Goal: Information Seeking & Learning: Learn about a topic

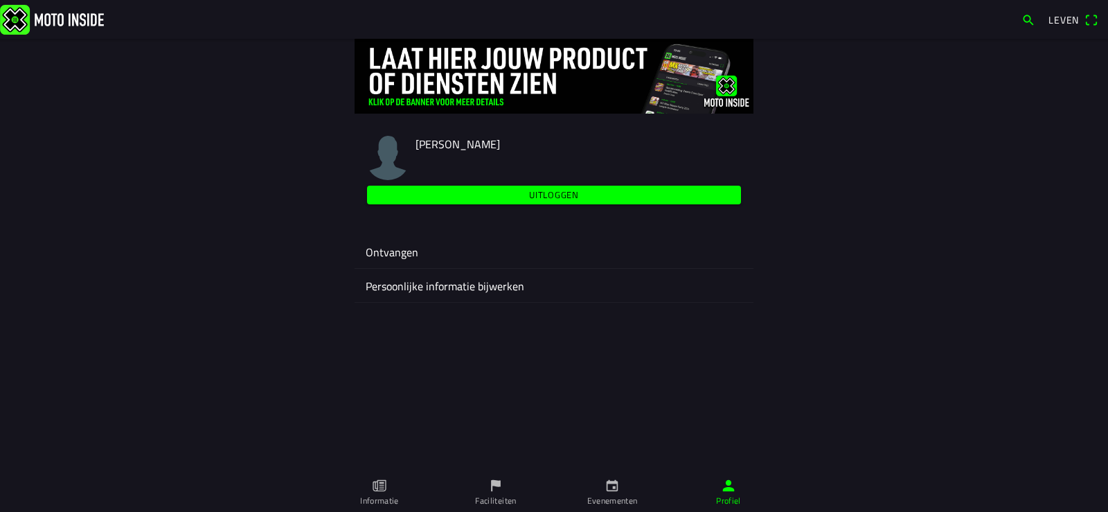
click at [617, 492] on icon "calendar" at bounding box center [611, 485] width 15 height 15
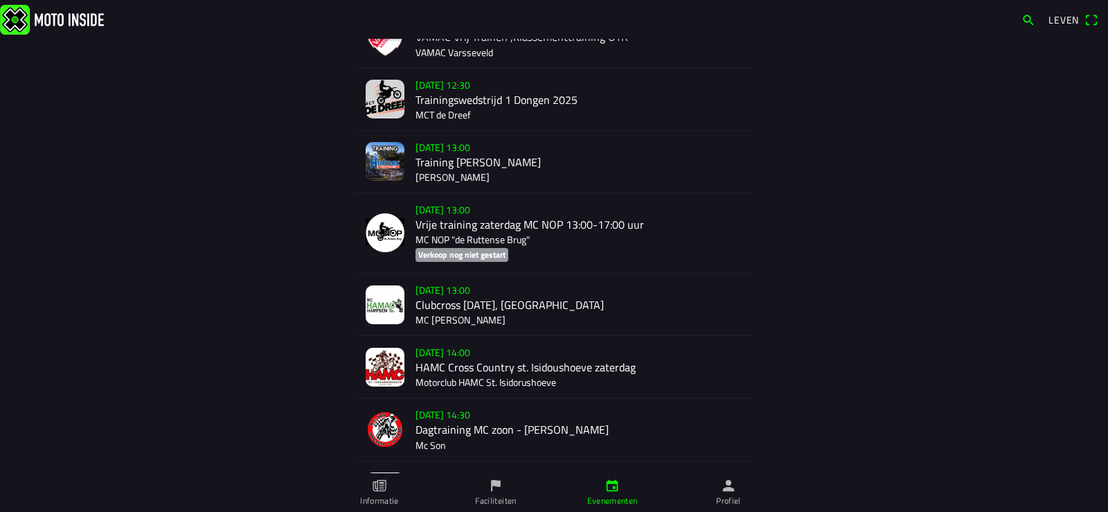
scroll to position [623, 0]
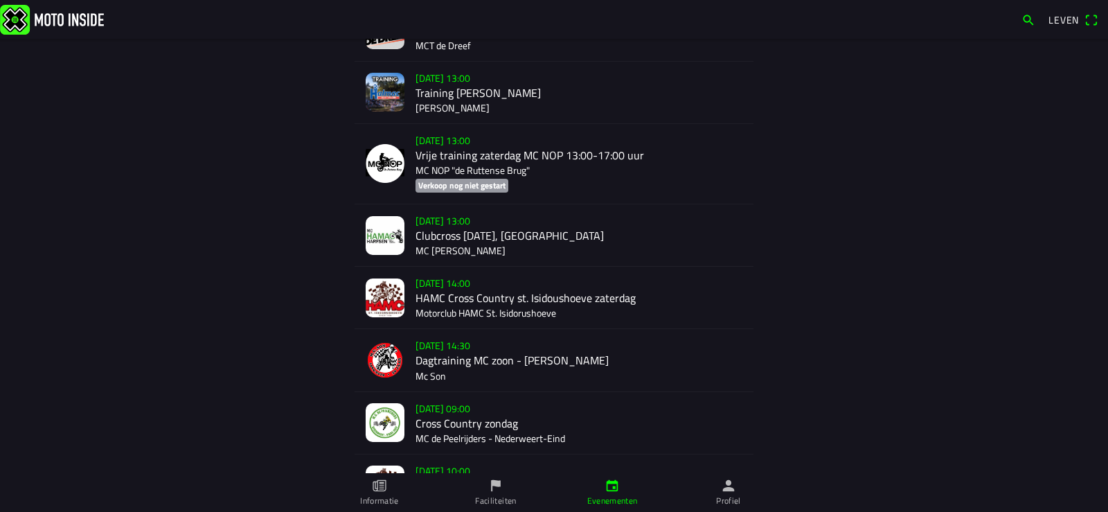
click at [492, 287] on div "[DATE] 14:00 HAMC Cross Country st. Isidoushoeve zaterdag Motorclub HAMC St. Is…" at bounding box center [578, 298] width 327 height 62
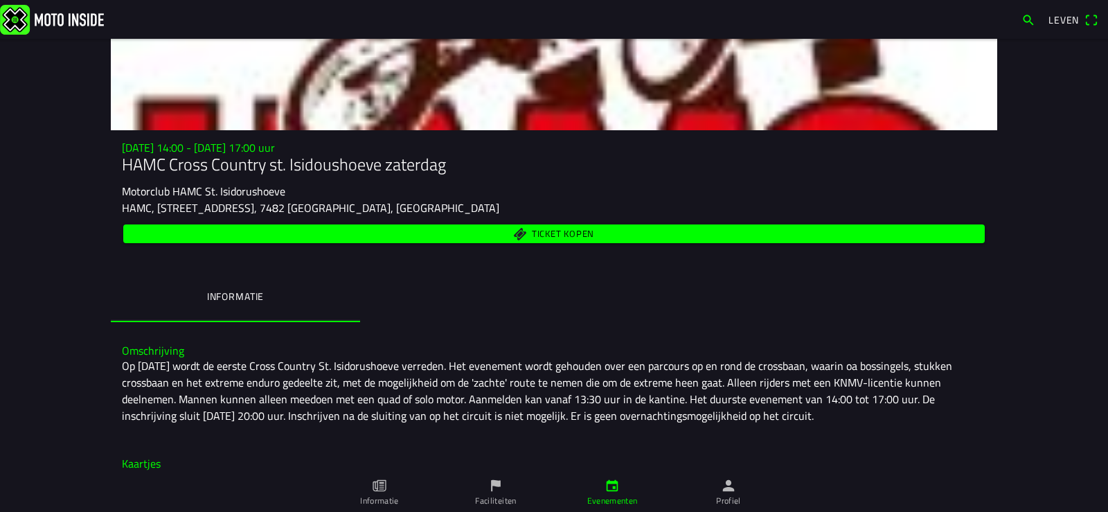
scroll to position [87, 0]
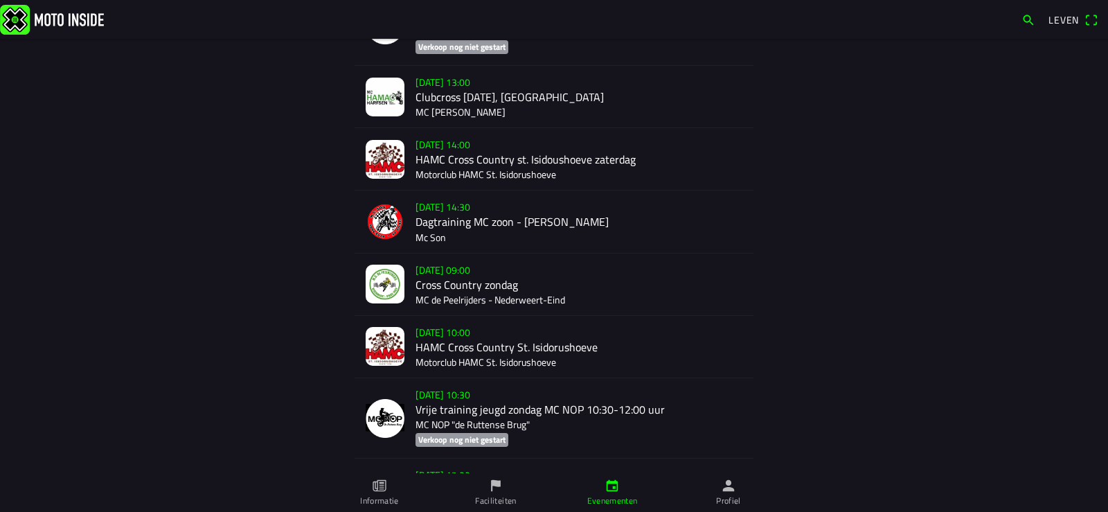
scroll to position [831, 0]
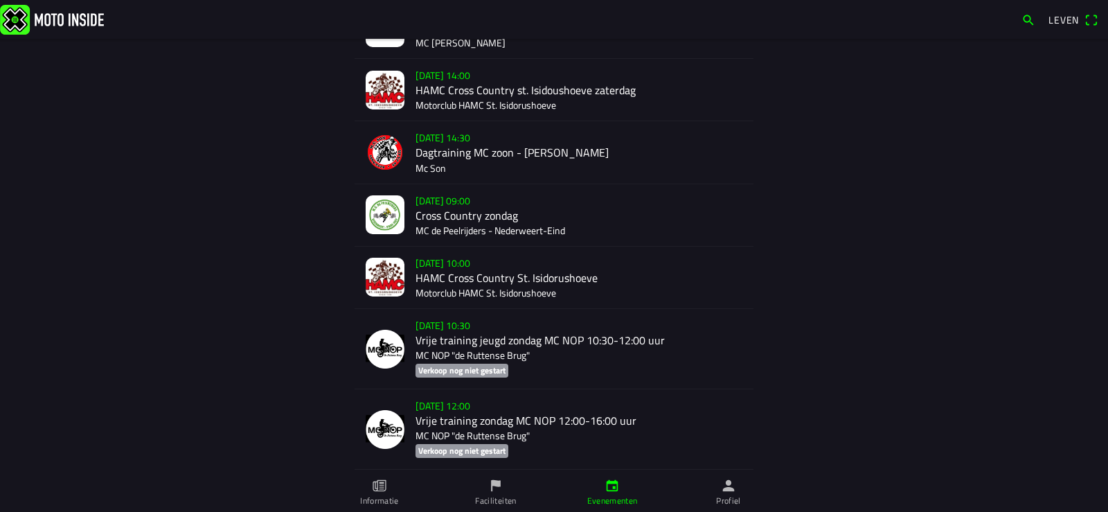
click at [471, 269] on div "[DATE] 10:00 HAMC Cross Country St. Isidorushoeve Motorclub HAMC St. Isidorusho…" at bounding box center [578, 277] width 327 height 62
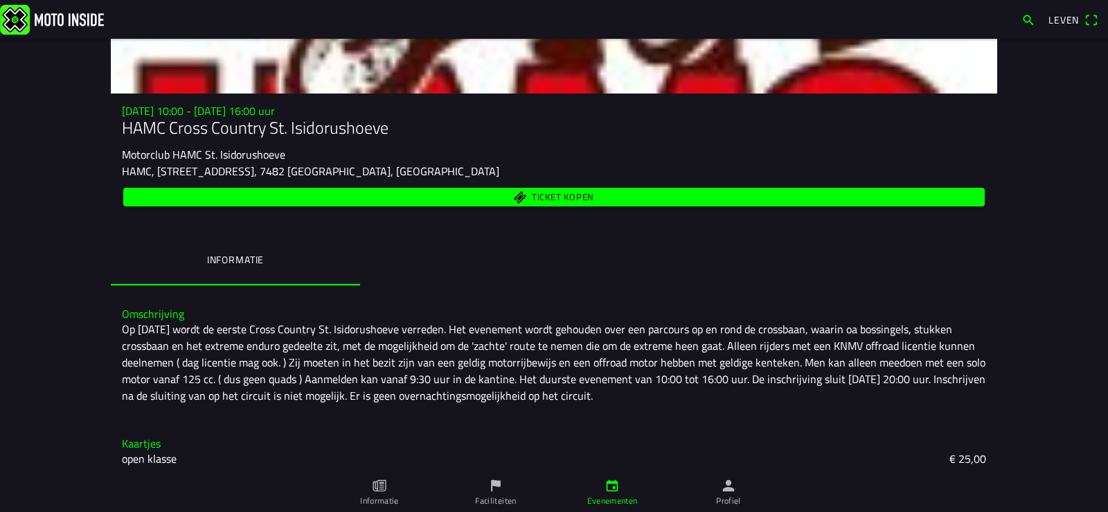
scroll to position [104, 0]
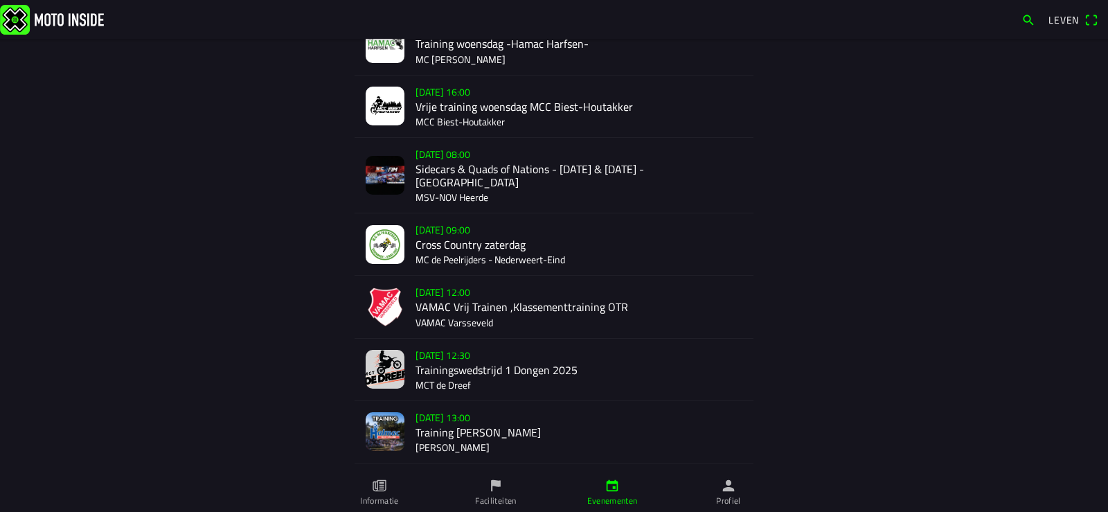
scroll to position [138, 0]
